Goal: Information Seeking & Learning: Learn about a topic

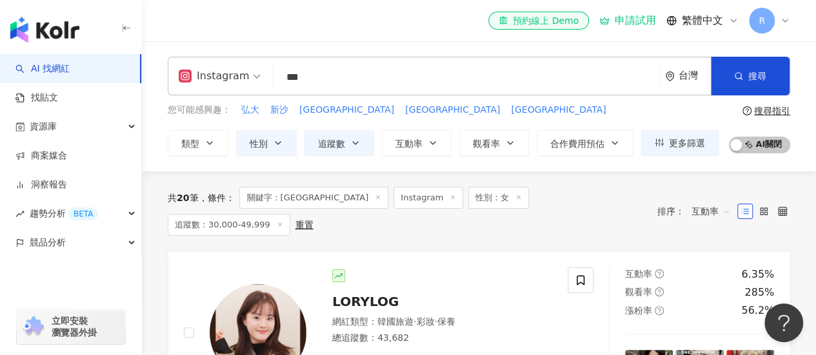
click at [717, 201] on span "互動率" at bounding box center [710, 211] width 39 height 21
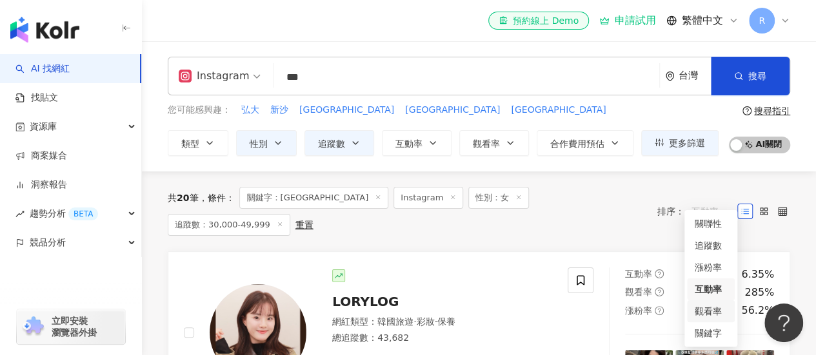
click at [704, 313] on div "觀看率" at bounding box center [710, 311] width 32 height 14
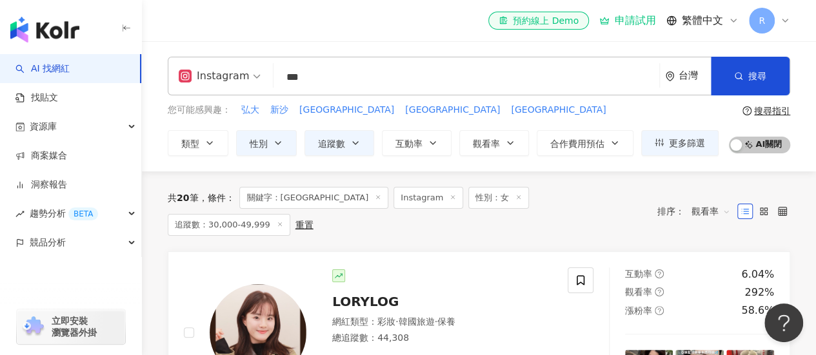
scroll to position [129, 0]
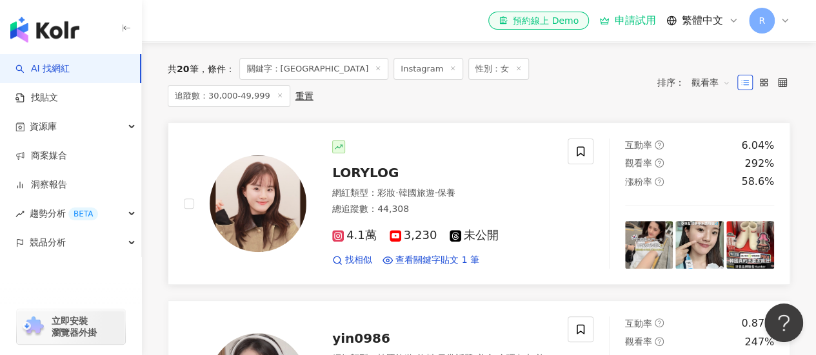
click at [264, 155] on img at bounding box center [258, 203] width 97 height 97
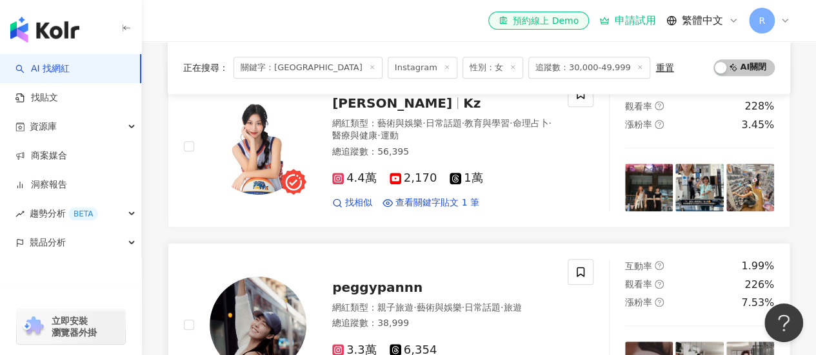
scroll to position [451, 0]
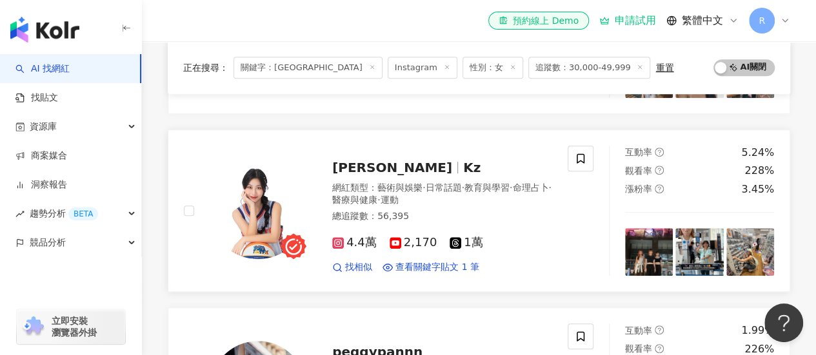
click at [352, 169] on span "[PERSON_NAME]" at bounding box center [392, 167] width 120 height 15
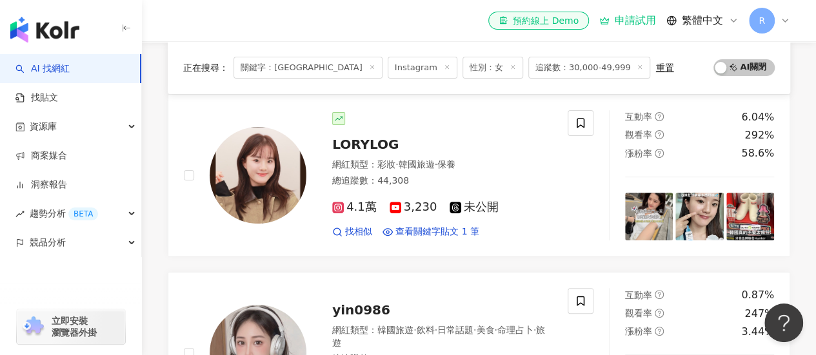
scroll to position [0, 0]
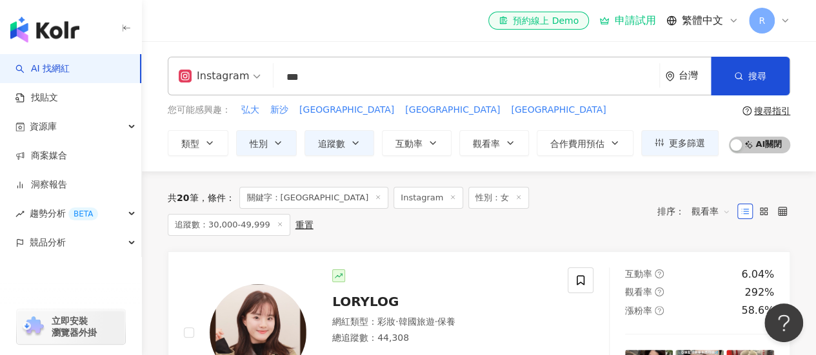
click at [329, 77] on input "***" at bounding box center [466, 77] width 375 height 25
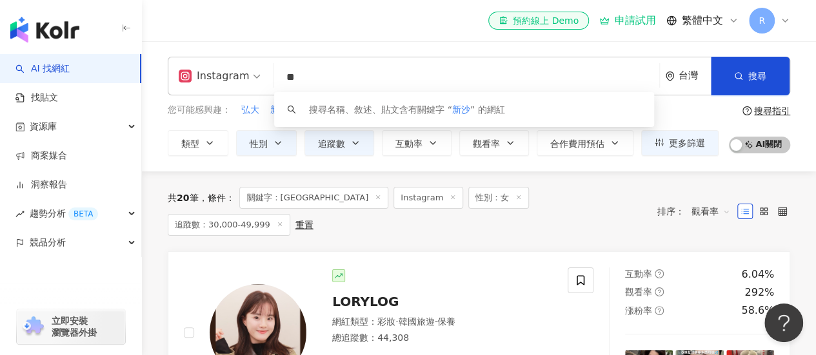
type input "*"
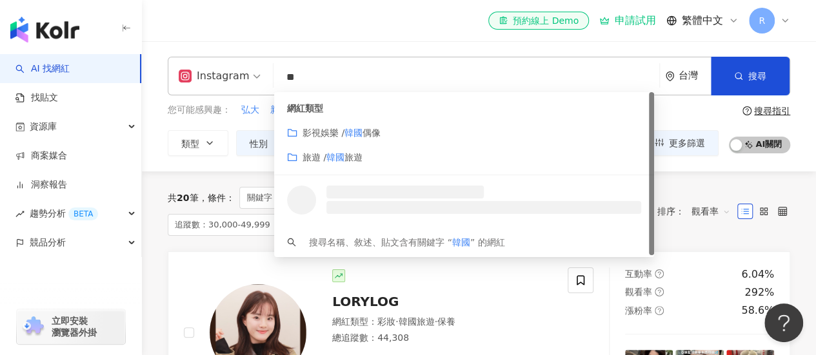
click at [360, 152] on span "旅遊" at bounding box center [353, 157] width 18 height 10
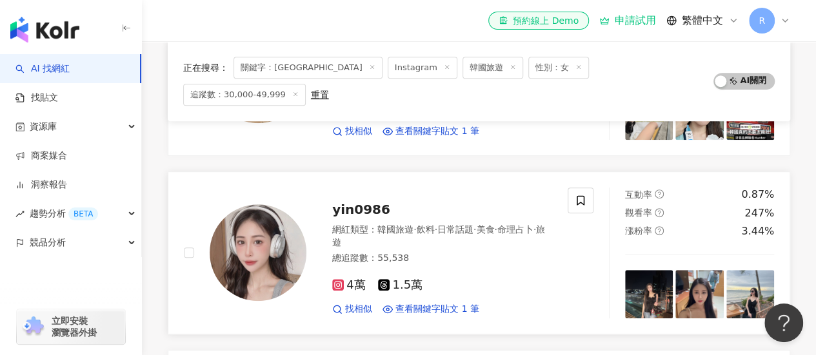
scroll to position [64, 0]
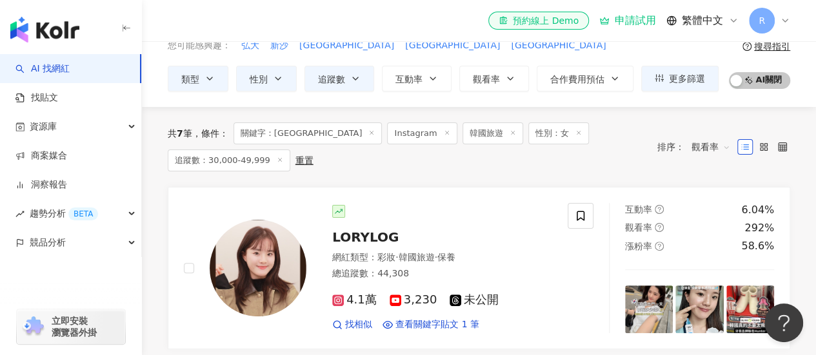
type input "**"
click at [368, 130] on icon at bounding box center [371, 133] width 6 height 6
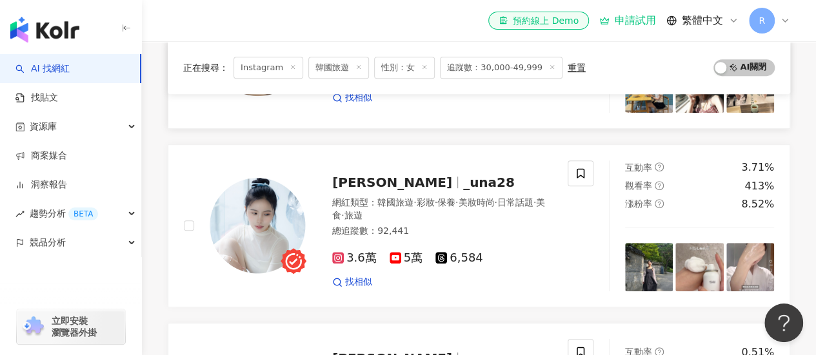
scroll to position [129, 0]
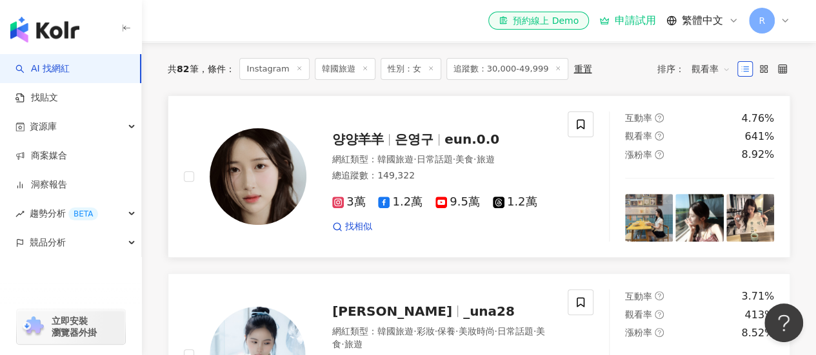
click at [386, 158] on span "韓國旅遊" at bounding box center [395, 159] width 36 height 10
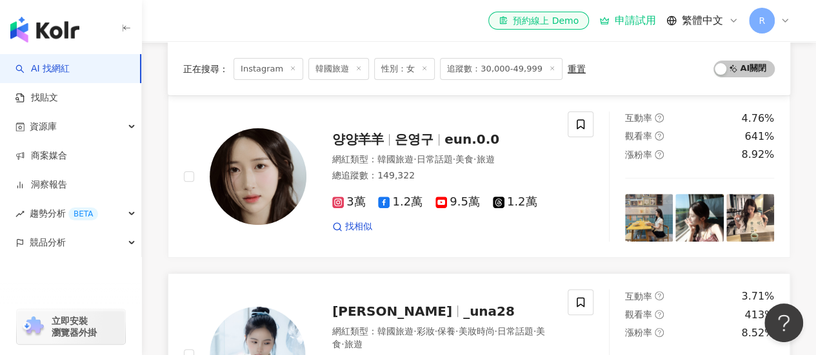
scroll to position [516, 0]
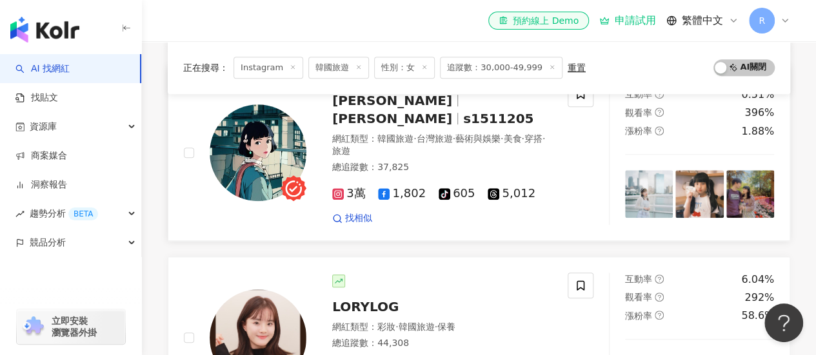
drag, startPoint x: 371, startPoint y: 125, endPoint x: 186, endPoint y: 110, distance: 186.3
click at [186, 110] on div at bounding box center [245, 153] width 123 height 144
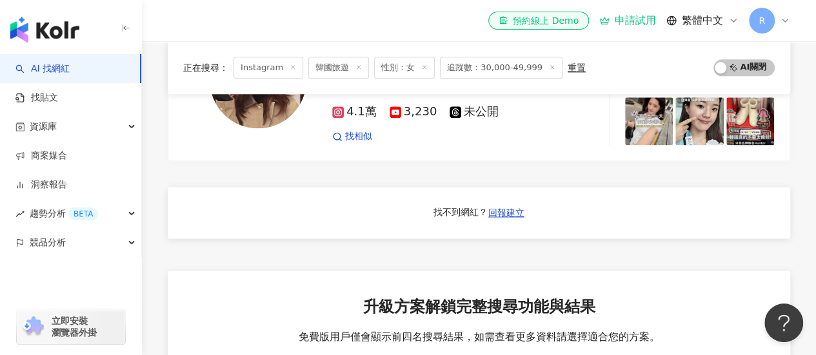
scroll to position [322, 0]
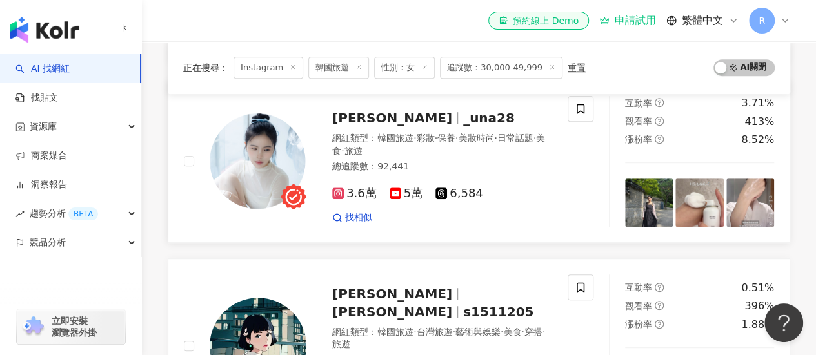
click at [368, 161] on div "總追蹤數 ： 92,441" at bounding box center [442, 167] width 220 height 13
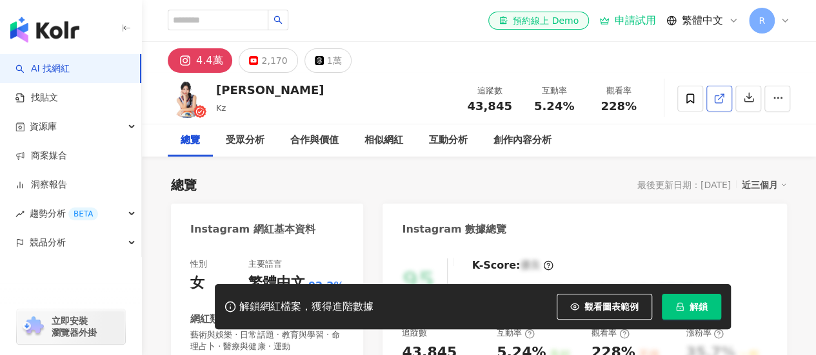
click at [722, 99] on icon at bounding box center [719, 99] width 12 height 12
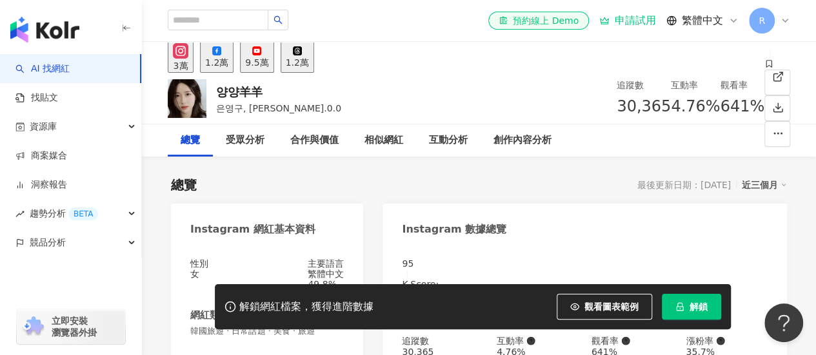
click at [159, 124] on div "總覽 受眾分析 合作與價值 相似網紅 互動分析 創作內容分析" at bounding box center [479, 140] width 674 height 32
